Goal: Information Seeking & Learning: Find specific fact

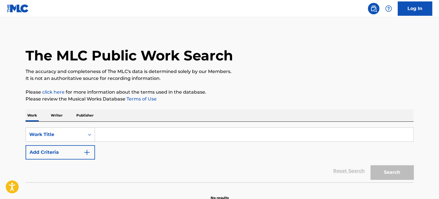
click at [120, 138] on input "Search Form" at bounding box center [254, 135] width 318 height 14
click at [120, 135] on input "Search Form" at bounding box center [254, 135] width 318 height 14
paste input "LA LOTERIA"
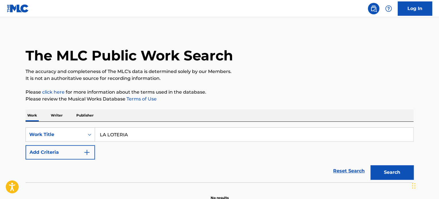
type input "LA LOTERIA"
click at [53, 151] on button "Add Criteria" at bounding box center [60, 152] width 69 height 14
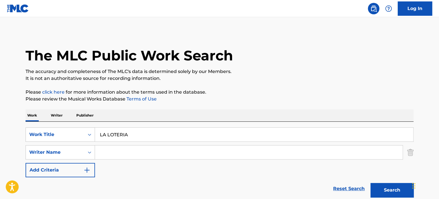
click at [139, 152] on input "Search Form" at bounding box center [248, 153] width 307 height 14
paste input "[PERSON_NAME]"
type input "[PERSON_NAME]"
click at [391, 189] on button "Search" at bounding box center [391, 190] width 43 height 14
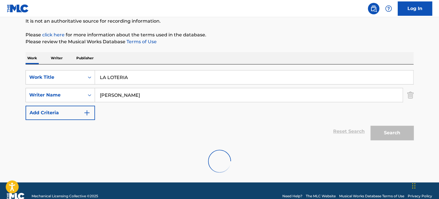
scroll to position [68, 0]
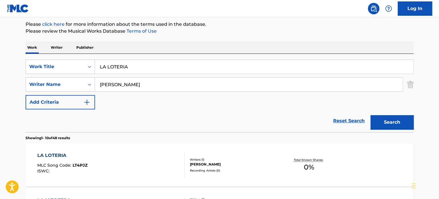
click at [53, 156] on div "LA LOTERIA" at bounding box center [62, 155] width 50 height 7
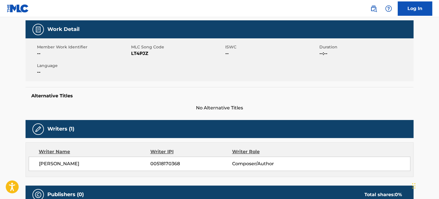
scroll to position [71, 0]
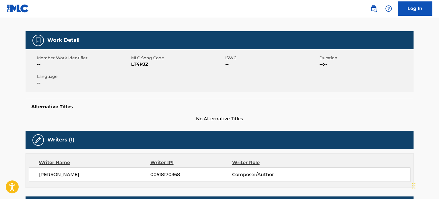
click at [132, 64] on span "LT4PJZ" at bounding box center [177, 64] width 93 height 7
copy span "LT4PJZ"
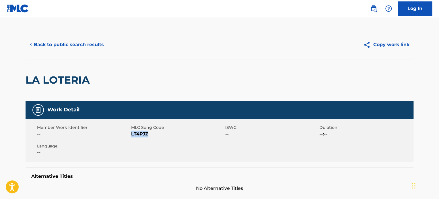
scroll to position [0, 0]
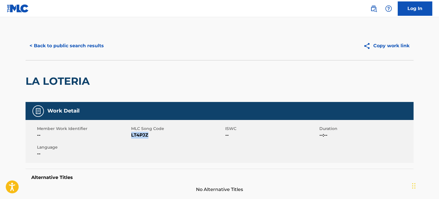
click at [79, 48] on button "< Back to public search results" at bounding box center [67, 46] width 82 height 14
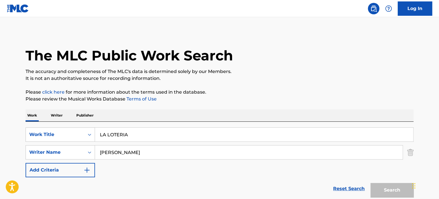
scroll to position [68, 0]
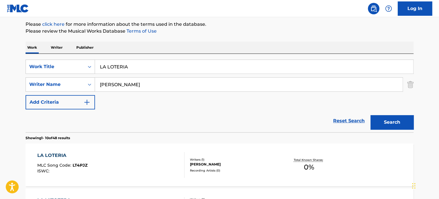
drag, startPoint x: 143, startPoint y: 64, endPoint x: 13, endPoint y: 53, distance: 131.2
paste input "AL RATO"
type input "AL RATO"
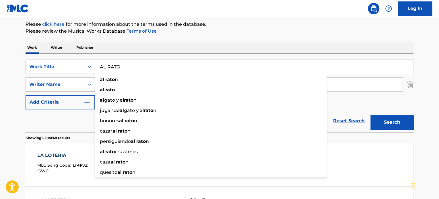
click at [264, 31] on p "Please review the Musical Works Database Terms of Use" at bounding box center [220, 31] width 388 height 7
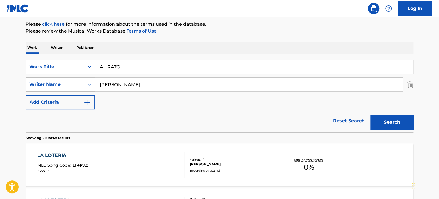
drag, startPoint x: 148, startPoint y: 87, endPoint x: 81, endPoint y: 78, distance: 67.7
click at [81, 78] on div "SearchWithCriteriae03496ff-360e-40f6-affa-1dba7a05c21b Writer Name [PERSON_NAME]" at bounding box center [220, 84] width 388 height 14
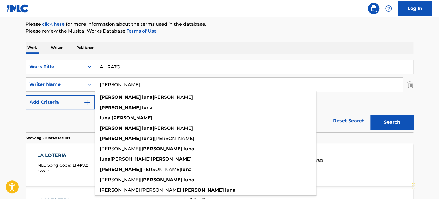
paste input "[PERSON_NAME] [PERSON_NAME]"
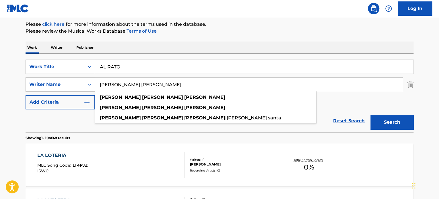
drag, startPoint x: 377, startPoint y: 121, endPoint x: 380, endPoint y: 121, distance: 3.2
click at [377, 121] on button "Search" at bounding box center [391, 122] width 43 height 14
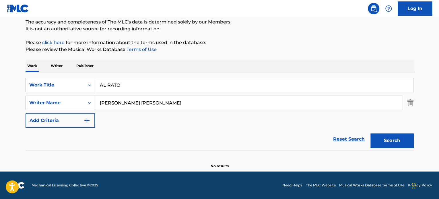
scroll to position [49, 0]
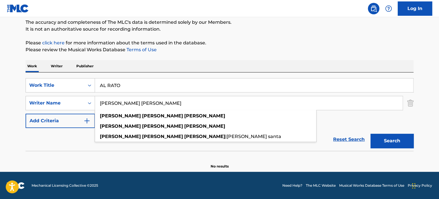
drag, startPoint x: 147, startPoint y: 104, endPoint x: 100, endPoint y: 104, distance: 47.6
click at [100, 104] on input "[PERSON_NAME] [PERSON_NAME]" at bounding box center [248, 103] width 307 height 14
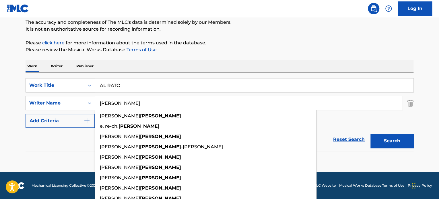
type input "[PERSON_NAME]"
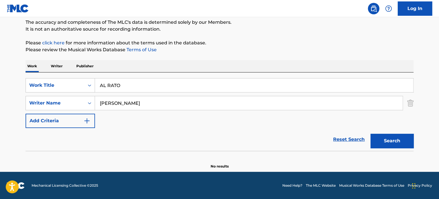
click at [396, 143] on button "Search" at bounding box center [391, 141] width 43 height 14
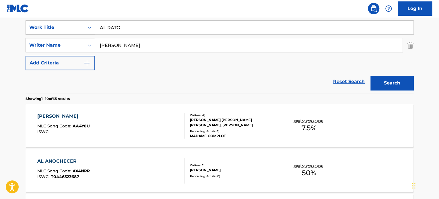
scroll to position [107, 0]
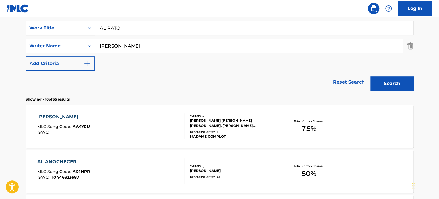
drag, startPoint x: 136, startPoint y: 48, endPoint x: 90, endPoint y: 44, distance: 46.6
click at [90, 44] on div "SearchWithCriteriae03496ff-360e-40f6-affa-1dba7a05c21b Writer Name [PERSON_NAME]" at bounding box center [220, 46] width 388 height 14
click at [381, 81] on button "Search" at bounding box center [391, 84] width 43 height 14
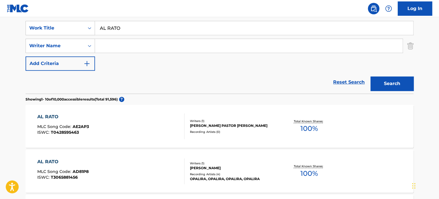
click at [128, 44] on input "Search Form" at bounding box center [248, 46] width 307 height 14
paste input "[PERSON_NAME]"
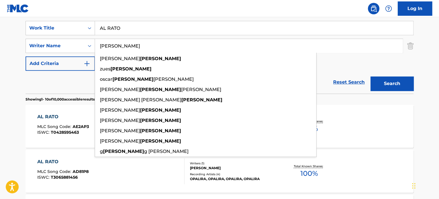
type input "[PERSON_NAME]"
click at [388, 82] on button "Search" at bounding box center [391, 84] width 43 height 14
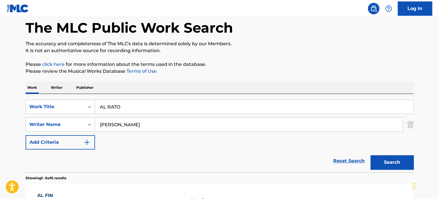
scroll to position [22, 0]
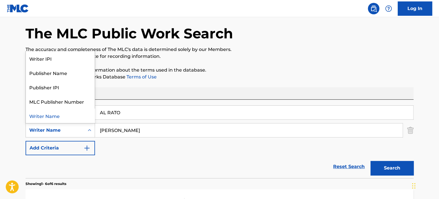
click at [82, 128] on div "Writer Name" at bounding box center [55, 130] width 58 height 11
click at [72, 131] on div "Writer Name" at bounding box center [55, 130] width 52 height 7
click at [55, 113] on div "Writer Name" at bounding box center [60, 116] width 69 height 14
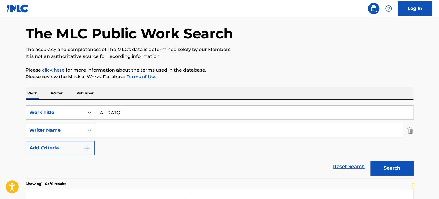
click at [63, 130] on div "Writer Name" at bounding box center [55, 130] width 52 height 7
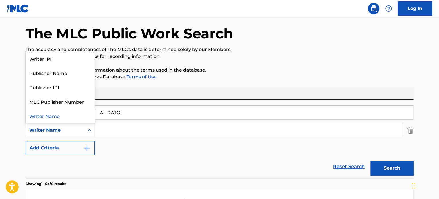
click at [58, 116] on div "Writer Name" at bounding box center [60, 116] width 69 height 14
click at [65, 133] on div "Writer Name" at bounding box center [55, 130] width 52 height 7
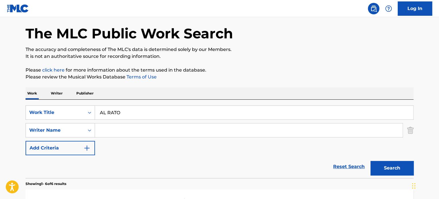
click at [130, 124] on input "Search Form" at bounding box center [248, 131] width 307 height 14
paste input "Los Tigres Del Norte"
type input "Los Tigres Del Norte"
click at [389, 169] on button "Search" at bounding box center [391, 168] width 43 height 14
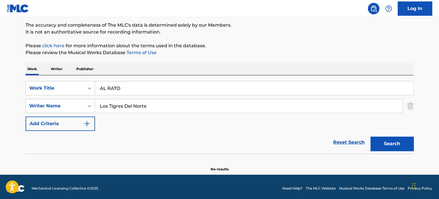
scroll to position [49, 0]
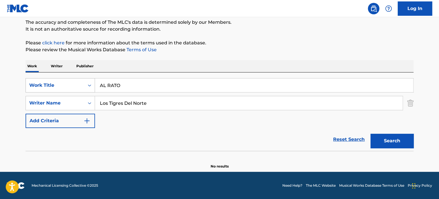
drag, startPoint x: 122, startPoint y: 87, endPoint x: 87, endPoint y: 86, distance: 34.4
click at [87, 86] on div "SearchWithCriteria172e350b-9b6b-441b-9406-d283f8248a29 Work Title AL RATO" at bounding box center [220, 85] width 388 height 14
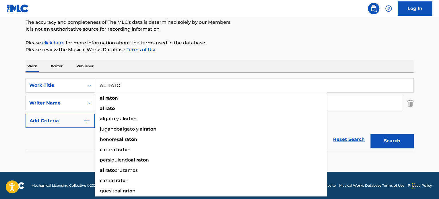
click at [181, 56] on div "The MLC Public Work Search The accuracy and completeness of The MLC's data is d…" at bounding box center [219, 75] width 401 height 187
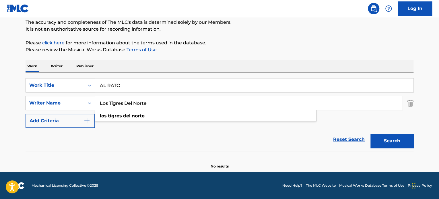
drag, startPoint x: 151, startPoint y: 102, endPoint x: 84, endPoint y: 96, distance: 67.3
click at [84, 96] on div "SearchWithCriteria27ed1783-7f65-40d9-b044-d86de2e0e78b Writer Name Los Tigres D…" at bounding box center [220, 103] width 388 height 14
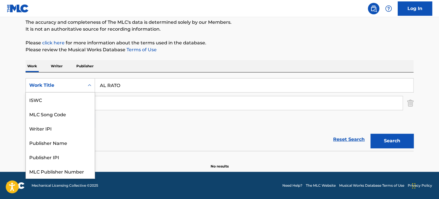
click at [67, 84] on div "Work Title" at bounding box center [55, 85] width 52 height 7
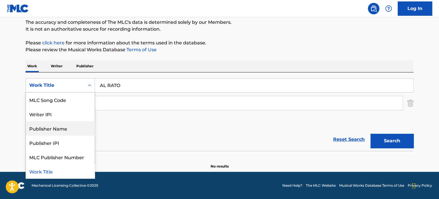
click at [57, 127] on div "Publisher Name" at bounding box center [60, 128] width 69 height 14
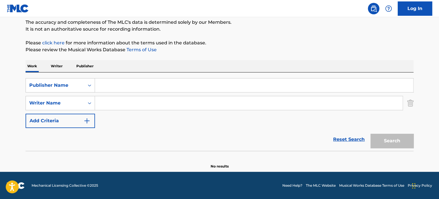
click at [137, 85] on input "Search Form" at bounding box center [254, 86] width 318 height 14
paste input "Los Tigres Del Norte"
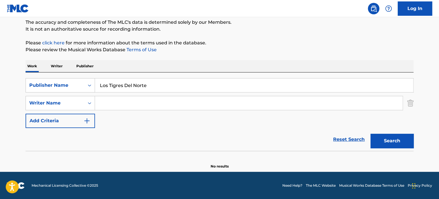
type input "Los Tigres Del Norte"
click at [401, 136] on button "Search" at bounding box center [391, 141] width 43 height 14
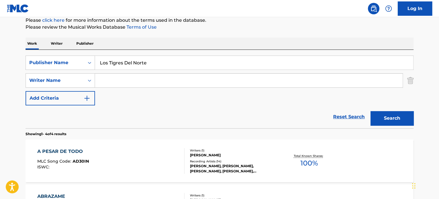
scroll to position [164, 0]
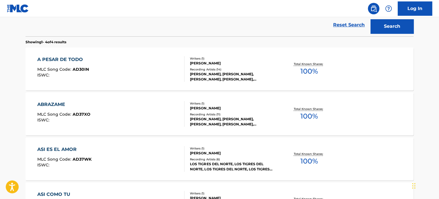
click at [71, 61] on div "A PESAR DE TODO" at bounding box center [63, 59] width 52 height 7
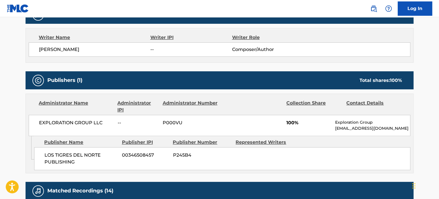
scroll to position [201, 0]
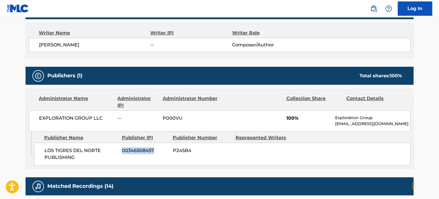
drag, startPoint x: 158, startPoint y: 150, endPoint x: 120, endPoint y: 150, distance: 37.9
click at [120, 150] on div "LOS TIGRES DEL NORTE PUBLISHING 00346508457 P245B4" at bounding box center [222, 154] width 376 height 23
copy span "00346508457"
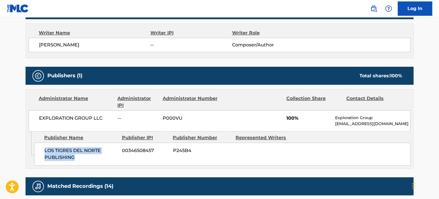
drag, startPoint x: 76, startPoint y: 157, endPoint x: 43, endPoint y: 152, distance: 34.0
click at [43, 152] on div "LOS TIGRES DEL NORTE PUBLISHING 00346508457 P245B4" at bounding box center [222, 154] width 376 height 23
copy span "LOS TIGRES DEL NORTE PUBLISHING"
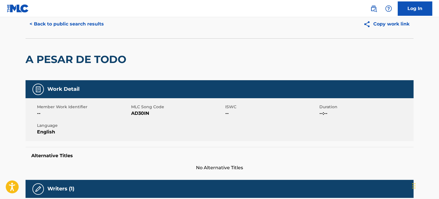
scroll to position [0, 0]
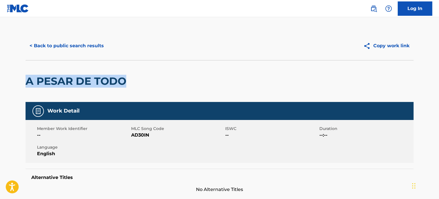
drag, startPoint x: 135, startPoint y: 82, endPoint x: 20, endPoint y: 81, distance: 114.7
copy h2 "A PESAR DE TODO"
click at [50, 46] on button "< Back to public search results" at bounding box center [67, 46] width 82 height 14
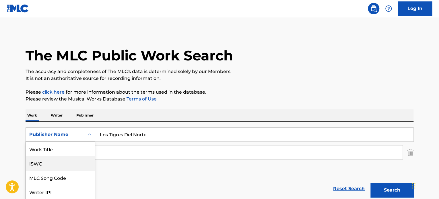
scroll to position [29, 0]
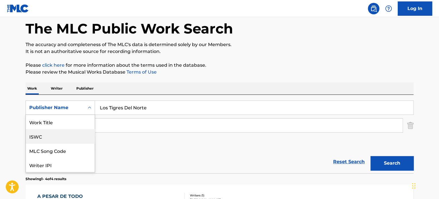
click at [71, 115] on div "7 results available. Use Up and Down to choose options, press Enter to select t…" at bounding box center [60, 108] width 69 height 14
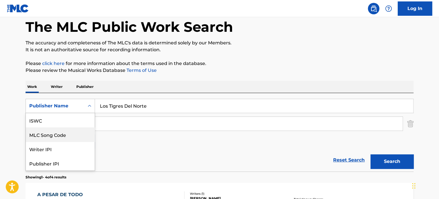
scroll to position [0, 0]
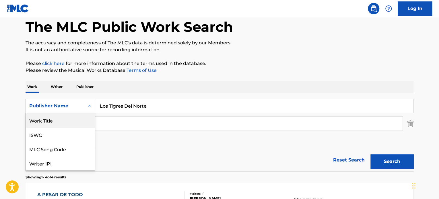
drag, startPoint x: 67, startPoint y: 122, endPoint x: 94, endPoint y: 122, distance: 26.4
click at [67, 122] on div "Work Title" at bounding box center [60, 120] width 69 height 14
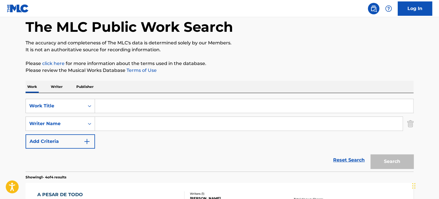
click at [133, 107] on input "Search Form" at bounding box center [254, 106] width 318 height 14
paste input "AL RATO"
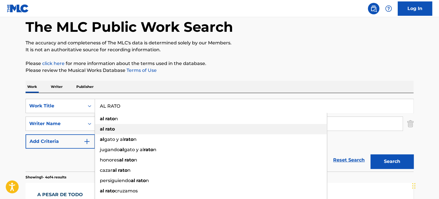
click at [115, 125] on div "al rato" at bounding box center [211, 129] width 232 height 10
type input "al rato"
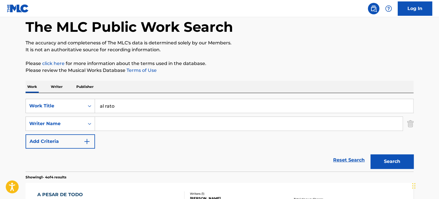
click at [116, 121] on input "Search Form" at bounding box center [248, 124] width 307 height 14
paste input "[PERSON_NAME] [PERSON_NAME]"
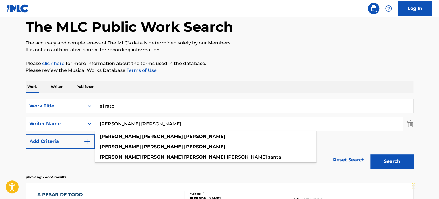
type input "[PERSON_NAME] [PERSON_NAME]"
click at [401, 159] on button "Search" at bounding box center [391, 162] width 43 height 14
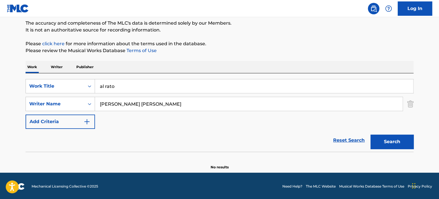
scroll to position [49, 0]
